Goal: Check status: Check status

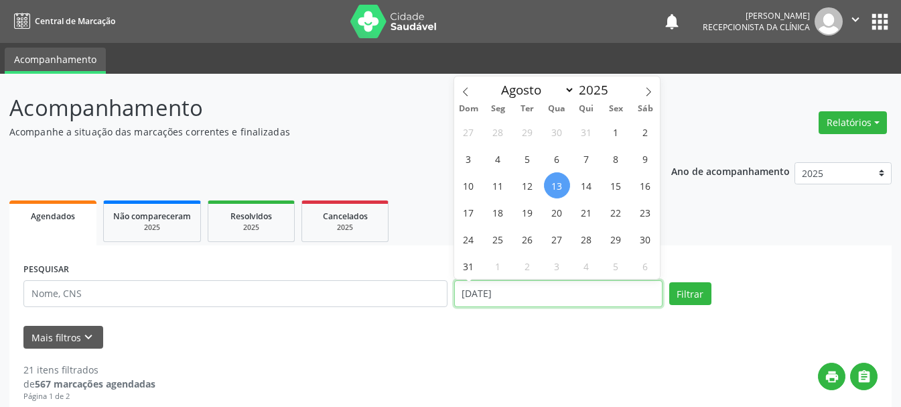
click at [546, 298] on input "[DATE]" at bounding box center [558, 293] width 208 height 27
click at [617, 187] on span "15" at bounding box center [616, 185] width 26 height 26
type input "[DATE]"
click at [617, 187] on span "15" at bounding box center [616, 185] width 26 height 26
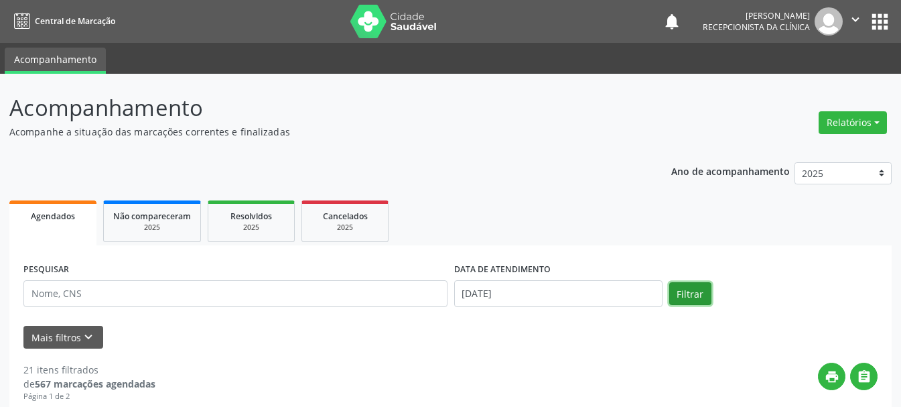
click at [689, 293] on button "Filtrar" at bounding box center [690, 293] width 42 height 23
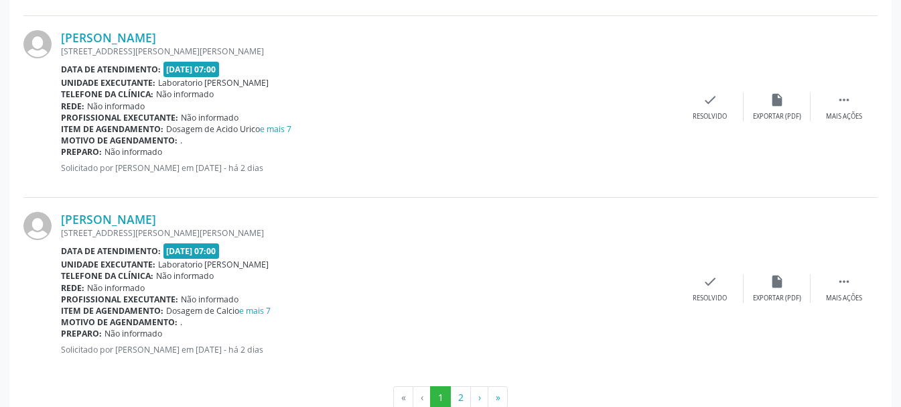
scroll to position [2782, 0]
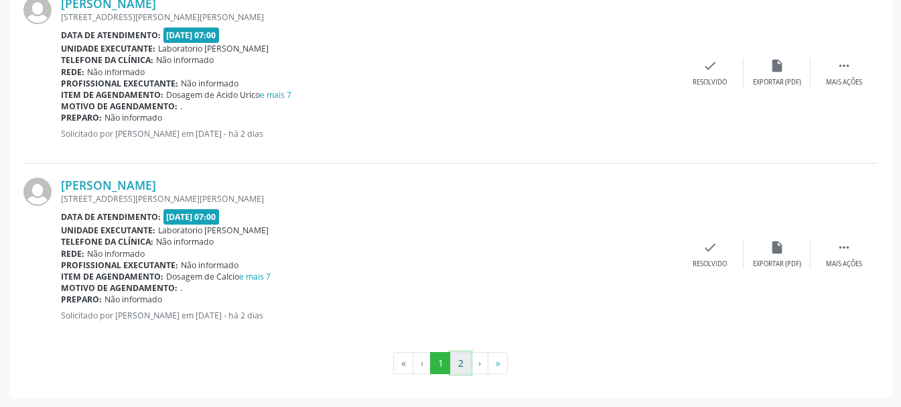
click at [461, 363] on button "2" at bounding box center [460, 363] width 21 height 23
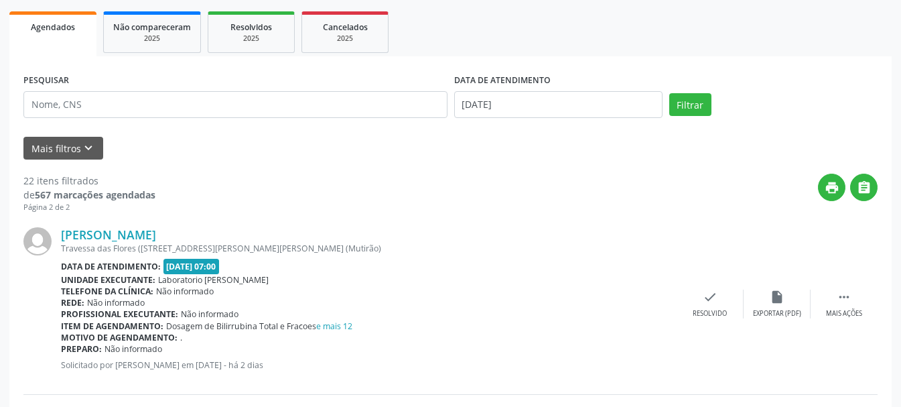
scroll to position [122, 0]
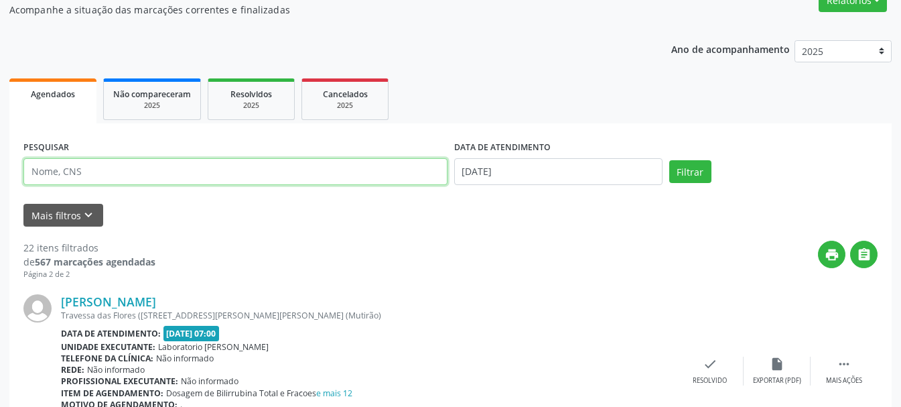
click at [204, 175] on input "text" at bounding box center [235, 171] width 424 height 27
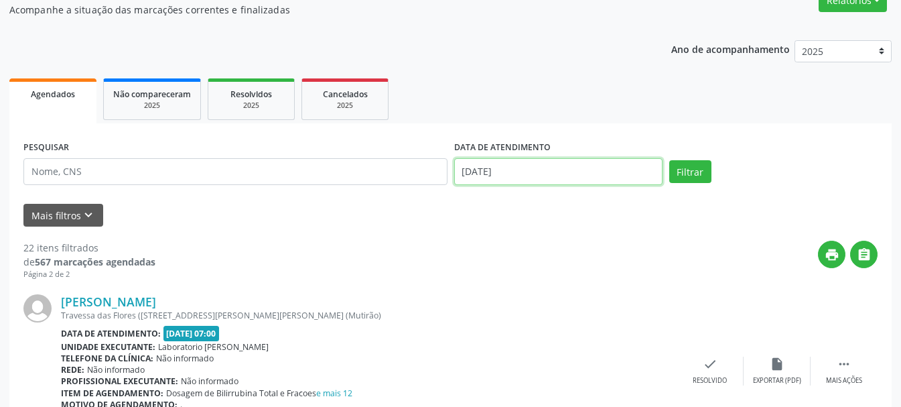
click at [515, 179] on body "Central de Marcação notifications [PERSON_NAME] Recepcionista da clínica  Conf…" at bounding box center [450, 81] width 901 height 407
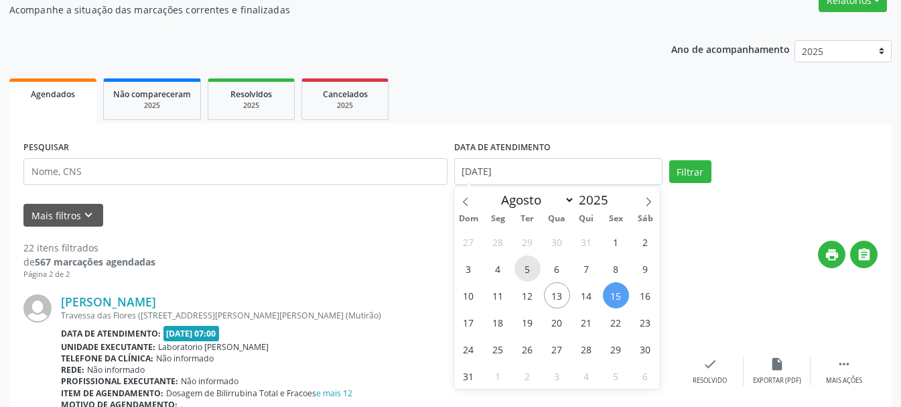
click at [539, 270] on span "5" at bounding box center [528, 268] width 26 height 26
